Goal: Navigation & Orientation: Find specific page/section

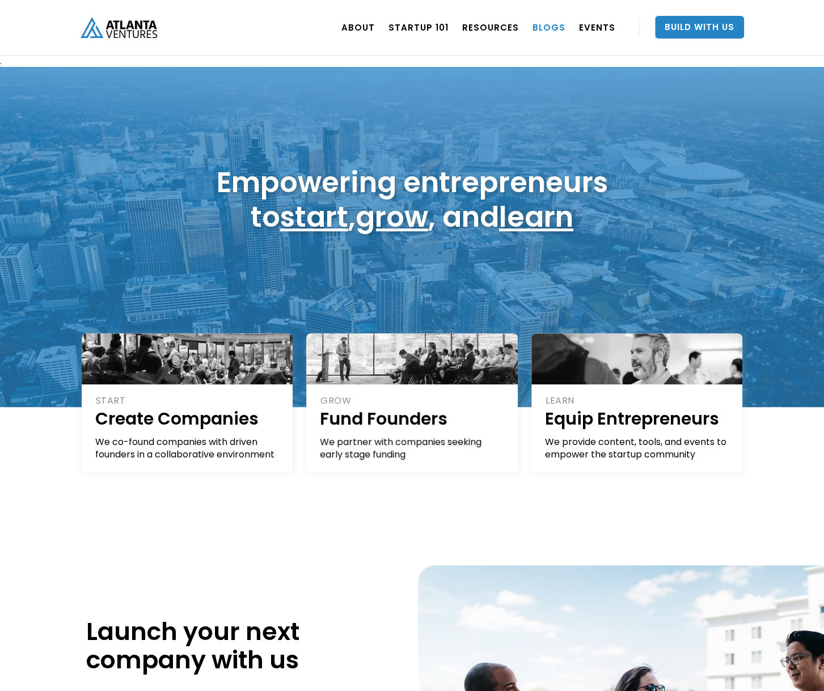
click at [547, 27] on link "BLOGS" at bounding box center [548, 27] width 33 height 32
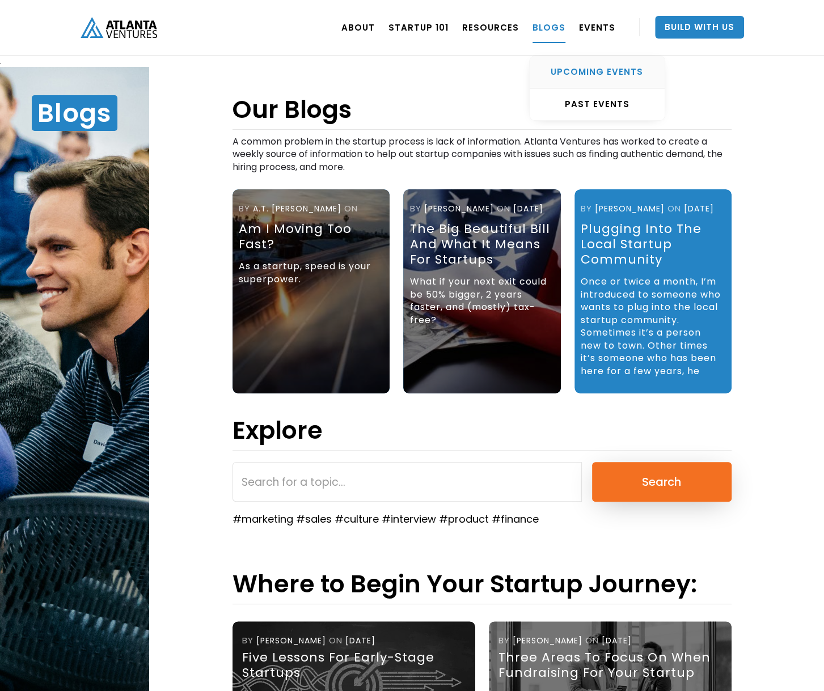
click at [589, 69] on div "UPCOMING EVENTS" at bounding box center [597, 71] width 135 height 11
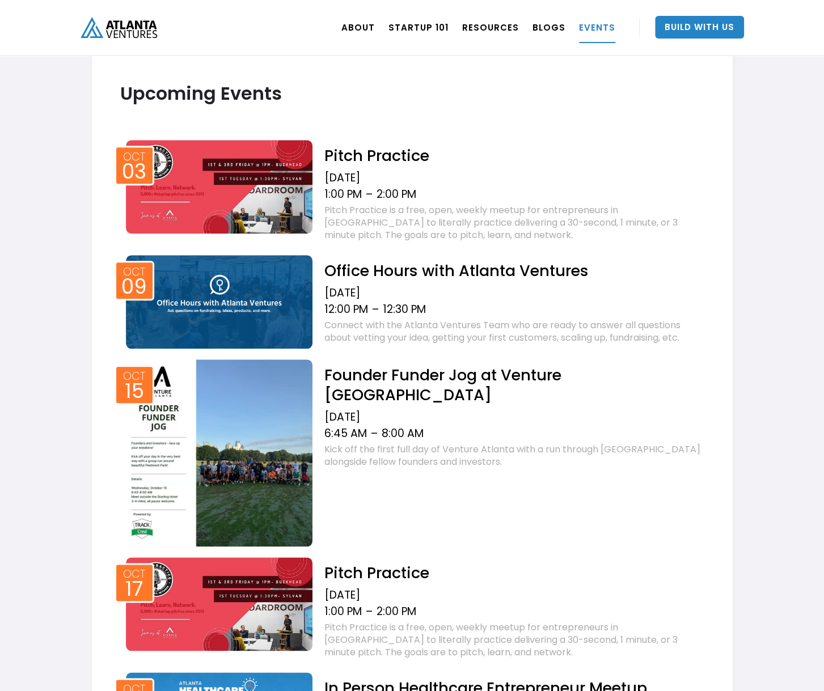
scroll to position [399, 0]
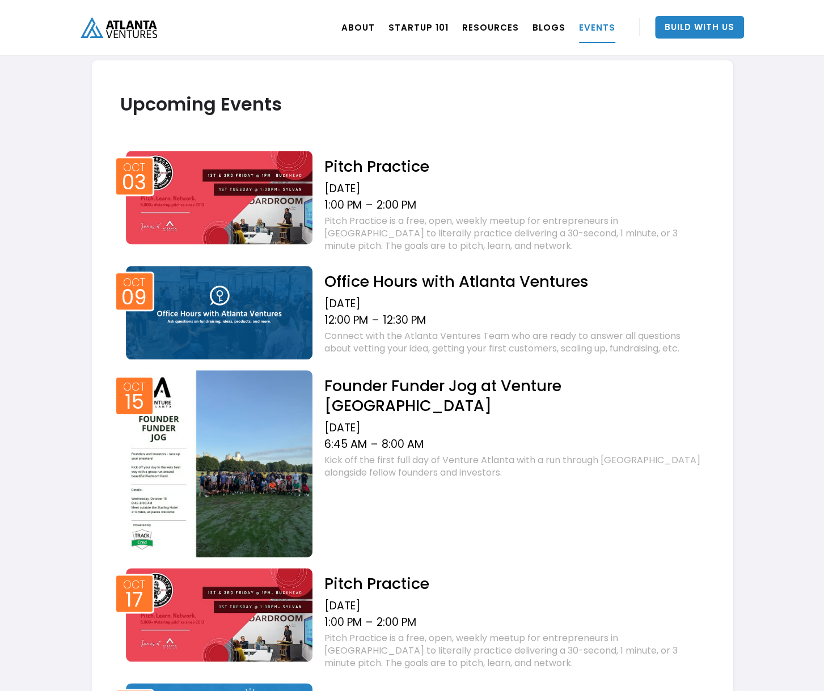
click at [125, 24] on img "home" at bounding box center [119, 27] width 77 height 21
